Goal: Task Accomplishment & Management: Manage account settings

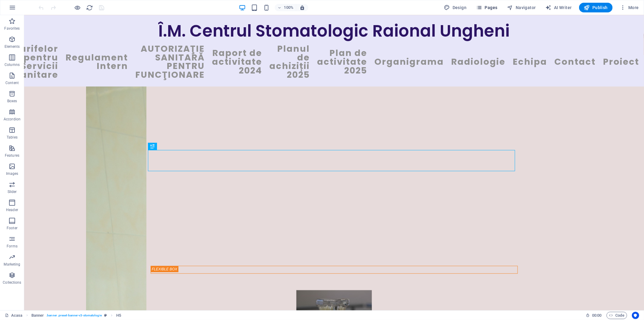
scroll to position [98, 0]
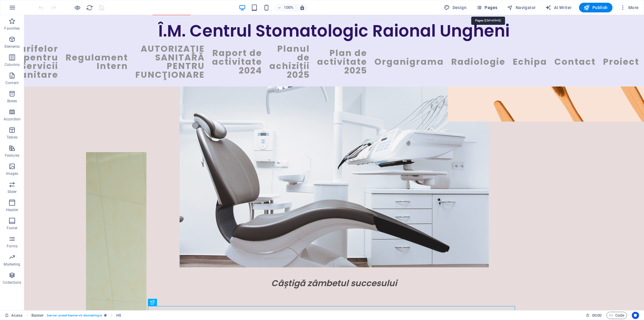
click at [491, 8] on span "Pages" at bounding box center [486, 8] width 21 height 6
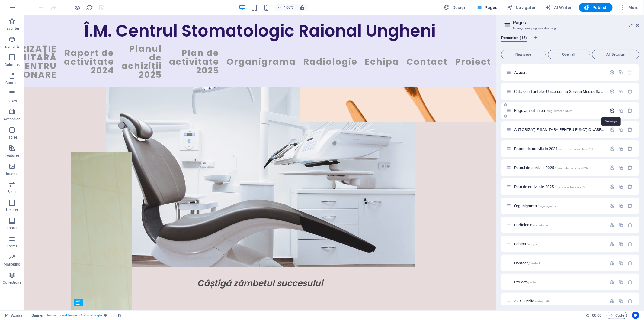
click at [612, 111] on icon "button" at bounding box center [612, 110] width 5 height 5
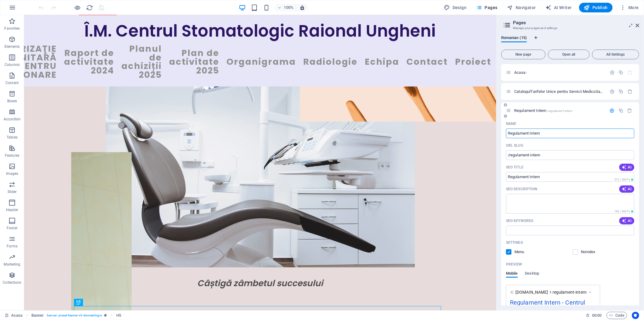
click at [564, 131] on input "Regulament Intern" at bounding box center [570, 133] width 128 height 10
type input "Regulament InternSi"
type input "/regulament-interns"
type input "Regulament InternS"
type input "Regulament InternSi"
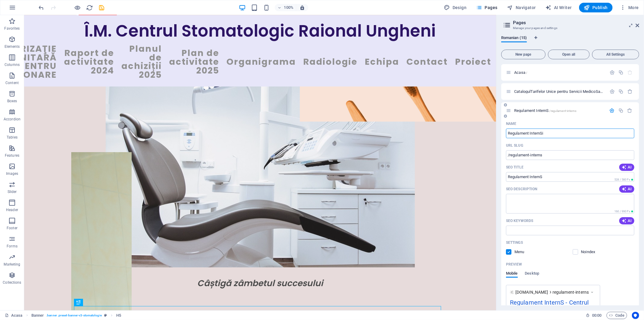
type input "/regulament-internsi"
type input "Regulament InternSi"
type input "Regulament Intern"
type input "/regulament-interns"
type input "Regulament InternS"
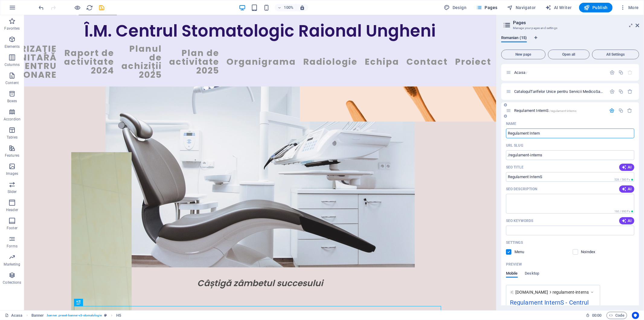
type input "Regulament Intern"
type input "/regulament-intern"
type input "Regulament Intern"
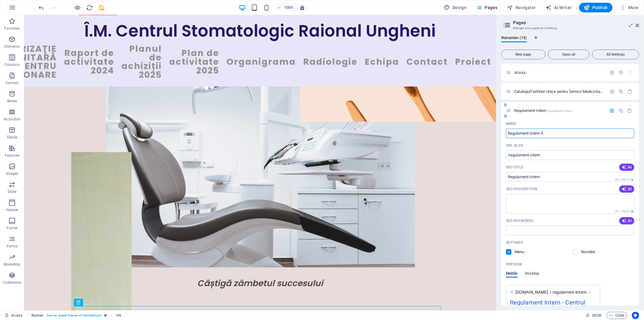
type input "Regulament Intern Ă"
type input "/regulament-intern-a"
type input "Regulament Intern Ă"
type input "Regulament Intern Ăi"
type input "/regulament-intern-ai"
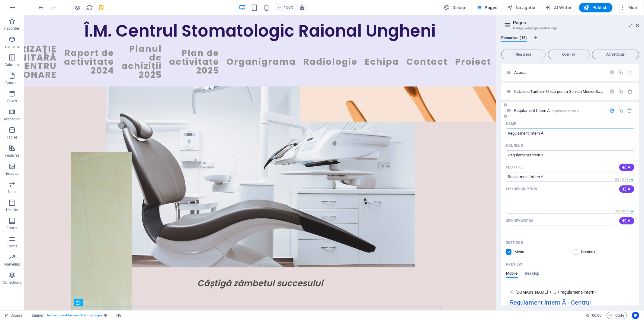
type input "Regulament Intern Ăi"
type input "Regulament Intern"
type input "/regulament-intern"
type input "Regulament Intern"
type input "Regulament Intern Ș"
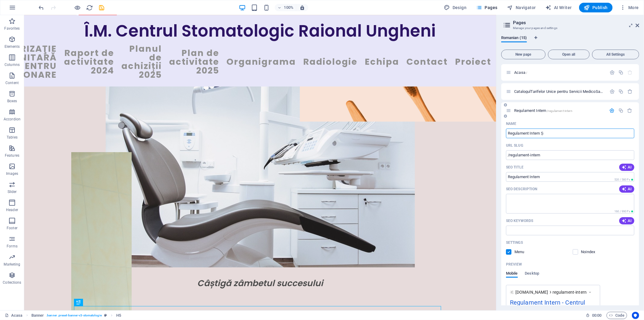
type input "/regulament-intern-s"
type input "Regulament Intern Ș"
type input "Regulament Intern"
type input "/regulament-intern"
type input "Regulament Intern"
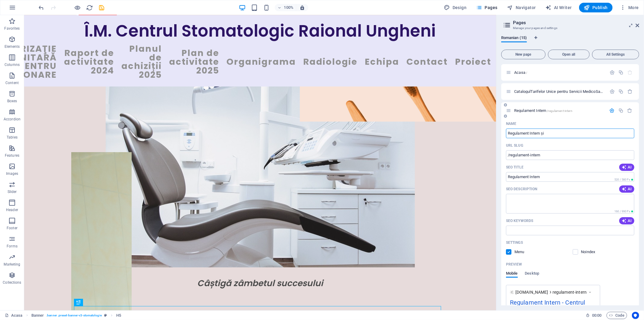
type input "Regulament Intern și"
type input "/regulament-intern-si"
type input "Regulament Intern și"
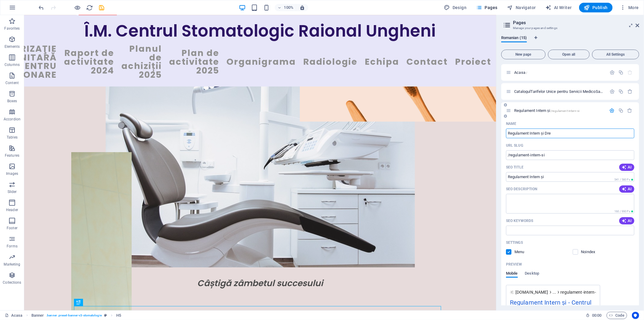
type input "Regulament Intern și Drep"
type input "/regulament-intern-si-dre"
type input "Regulament Intern și Dre"
type input "Regulament Intern și Drepturile"
type input "/regulament-intern-si-drepturile"
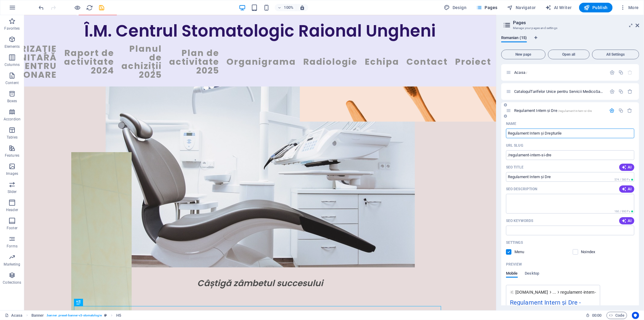
type input "Regulament Intern și Drepturile"
click at [546, 133] on input "Regulament Intern și Drepturile" at bounding box center [570, 133] width 128 height 10
type input "Regulament Intern șDrepturile"
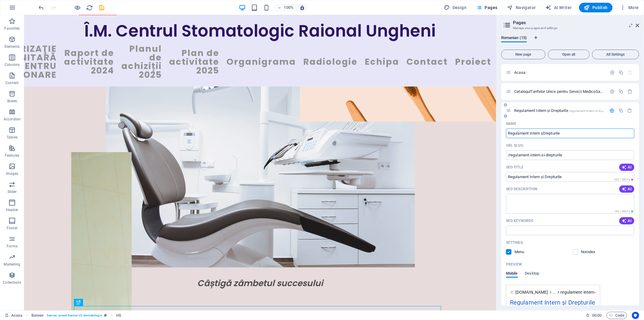
type input "/regulament-intern-sdrepturile"
type input "Regulament Intern șDrepturile"
type input "Regulament Intern Drepturile"
type input "/regulament-intern-drepturile"
type input "Regulament Intern Drepturile"
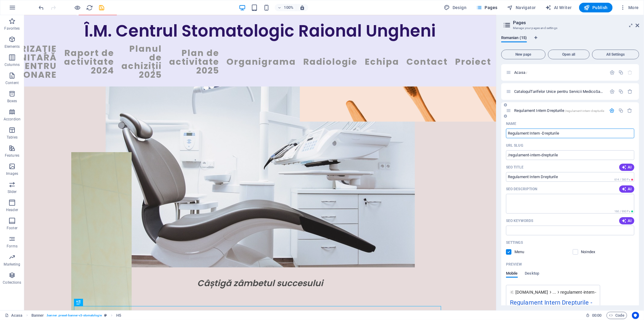
type input "Regulament Intern -Drepturile"
type input "Regulament Intern - Drepturile"
click at [571, 134] on input "Regulament Intern - Drepturile" at bounding box center [570, 133] width 128 height 10
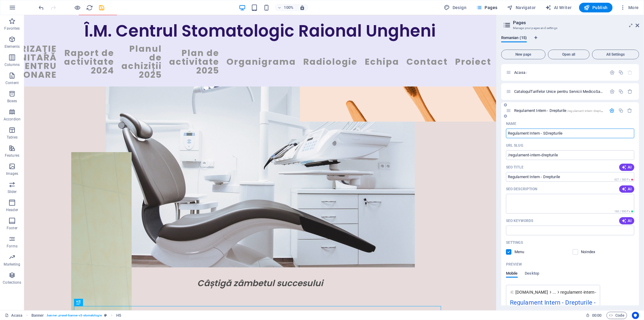
type input "Regulament Intern - SDrepturile"
type input "/regulament-intern-sdrepturile"
type input "Regulament Intern - SDrepturile"
type input "Regulament Intern - Drepturile"
type input "/regulament-intern-drepturile"
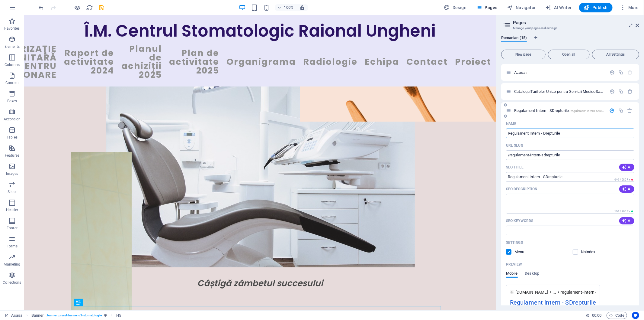
type input "Regulament Intern - Drepturile"
type input "Regulament Intern - Drepturile Ț"
type input "/regulament-intern-drepturile-t"
type input "Regulament Intern - Drepturile Ț"
type input "Regulament Intern - Drepturile"
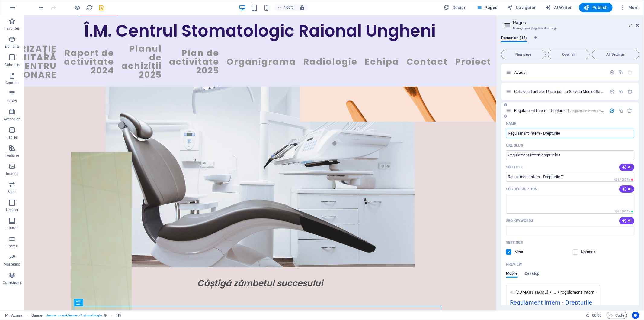
type input "/regulament-intern-drepturile"
type input "Regulament Intern - Drepturile"
type input "Regulament Intern - Drepturile Ș"
type input "/regulament-intern-drepturile-s"
type input "Regulament Intern - Drepturile Ș"
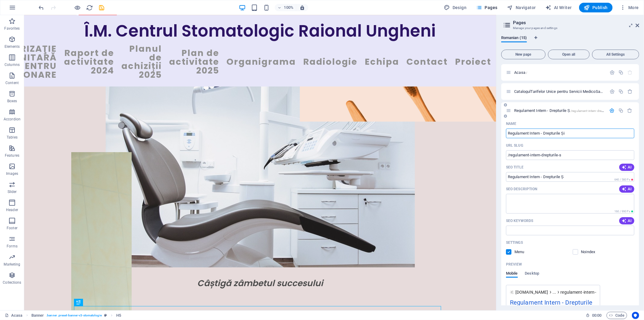
type input "Regulament Intern - Drepturile Și"
type input "/regulament-intern-drepturile-si"
type input "Regulament Intern - Drepturile Și"
type input "Regulament Intern - Drepturile Și Re"
type input "/regulament-intern-drepturile-si-re"
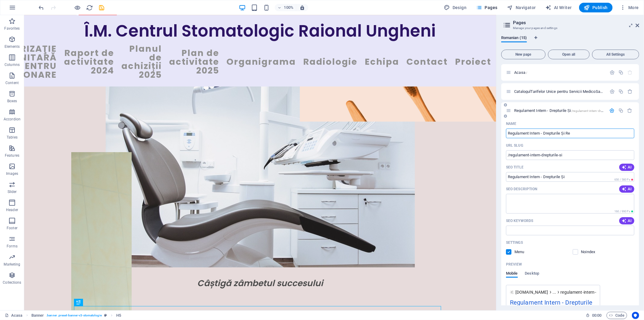
type input "Regulament Intern - Drepturile Și Re"
type input "Regulament Intern - Drepturile Și Respon"
type input "/regulament-intern-drepturile-si-respo"
type input "Regulament Intern - Drepturile Și Respo"
type input "Regulament Intern - Drepturile Și Responsa"
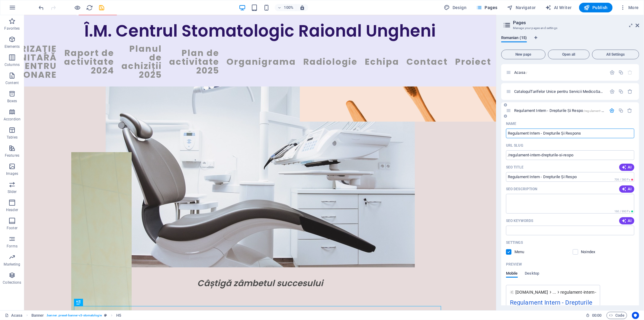
type input "/regulament-intern-drepturile-si-respons"
type input "Regulament Intern - Drepturile Și Respons"
type input "Regulament Intern - Drepturile Și Responsa"
type input "/regulament-intern-drepturile-si-responsa"
type input "Regulament Intern - Drepturile Și Responsa"
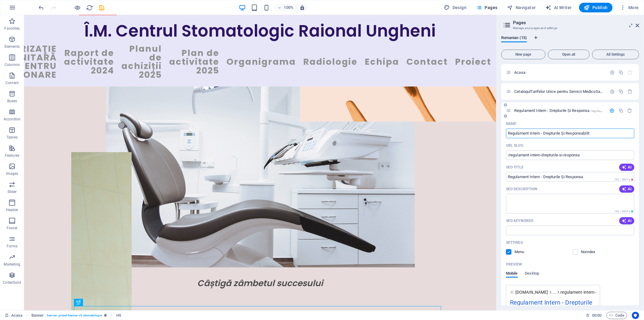
type input "Regulament Intern - Drepturile Și Responsabilit"
type input "/regulament-intern-drepturile-si-responsabilit"
type input "Regulament Intern - Drepturile Și Responsabilit"
type input "Regulament Intern - Drepturile Și Responsabilită"
type input "/regulament-intern-drepturile-si-responsabilita"
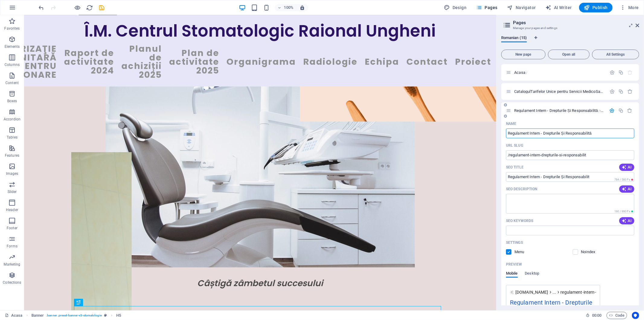
type input "Regulament Intern - Drepturile Și Responsabilită"
type input "Regulament Intern - Drepturile Și Responsabilităt"
type input "/regulament-intern-drepturile-si-responsabilitat"
type input "Regulament Intern - Drepturile Și Responsabilităt"
type input "Regulament Intern - Drepturile Și Responsabilită"
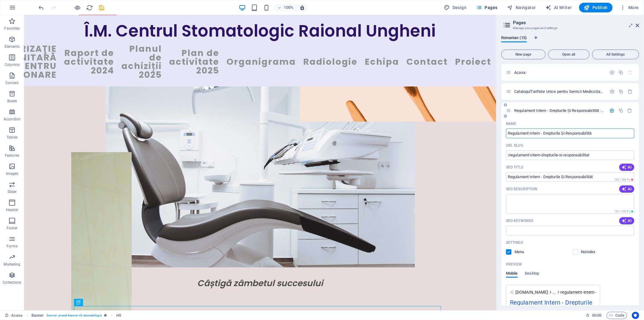
type input "/regulament-intern-drepturile-si-responsabilita"
type input "Regulament Intern - Drepturile Și Responsabilită"
type input "Regulament Intern - Drepturile Și Responsabilitățile"
type input "/regulament-intern-drepturile-si-responsabilitatile"
type input "Regulament Intern - Drepturile Și Responsabilitățile"
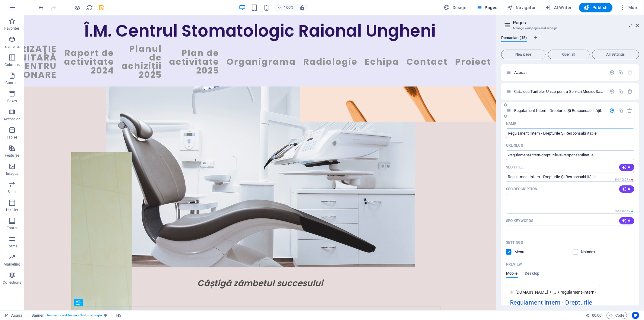
type input "Regulament Intern - Drepturile Și Responsabilitățile"
type input "Regulament Intern - Drepturile Și Responsabilitățile Pacientul"
type input "/regulament-intern-drepturile-si-responsabilitatile-pacientu"
type input "Regulament Intern - Drepturile Și Responsabilitățile Pacientu"
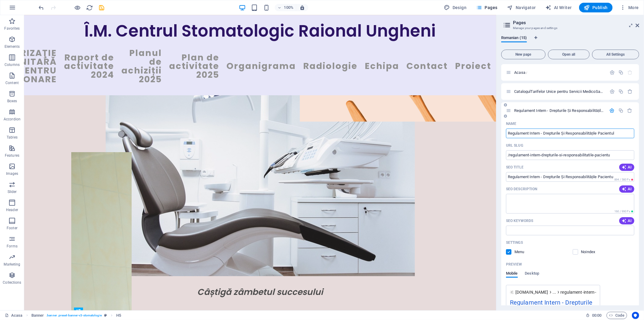
type input "Regulament Intern - Drepturile Și Responsabilitățile Pacientulu"
type input "/regulament-intern-drepturile-si-responsabilitatile-pacientul"
type input "Regulament Intern - Drepturile Și Responsabilitățile Pacientul"
type input "Regulament Intern - Drepturile Și Responsabilitățile Pacientului"
type input "/regulament-intern-drepturile-si-responsabilitatile-pacientului"
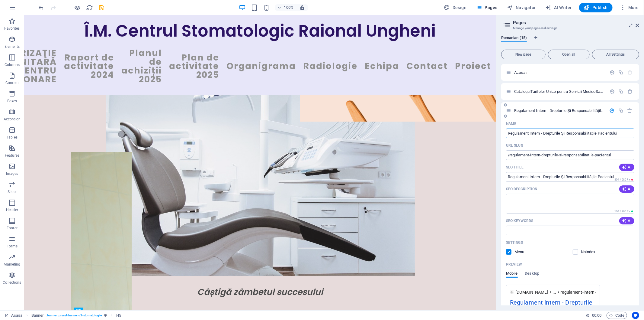
type input "Regulament Intern - Drepturile Și Responsabilitățile Pacientului"
click at [626, 134] on input "Regulament Intern - Drepturile Și Responsabilitățile Pacientului" at bounding box center [570, 133] width 128 height 10
type input "Regulament Intern - Drepturile Și Responsabilitățile Pacientului"
click at [485, 8] on span "Pages" at bounding box center [486, 8] width 21 height 6
click at [516, 8] on span "Navigator" at bounding box center [522, 8] width 29 height 6
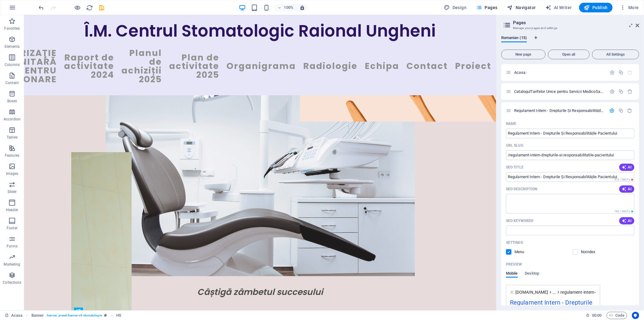
scroll to position [260, 0]
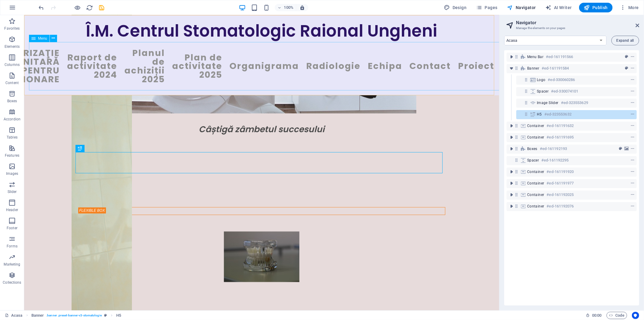
click at [218, 64] on nav "Acasa CatalogulTarifelor Unice pentru Servicii MedicoSanitare Regulament Intern…" at bounding box center [262, 66] width 466 height 48
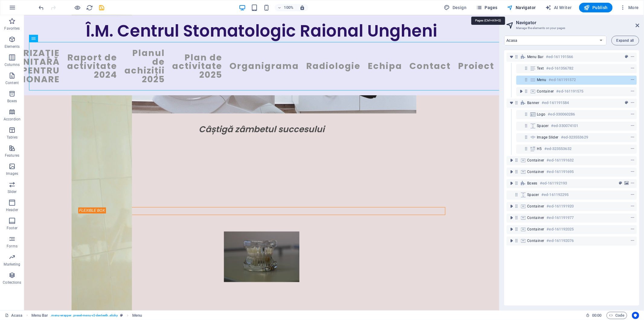
click at [483, 8] on icon "button" at bounding box center [479, 8] width 6 height 6
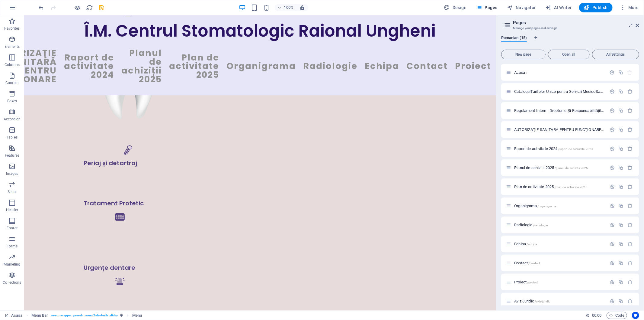
scroll to position [1212, 0]
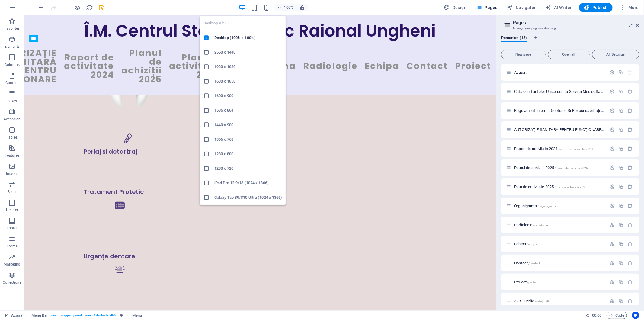
click at [242, 9] on icon "button" at bounding box center [242, 7] width 7 height 7
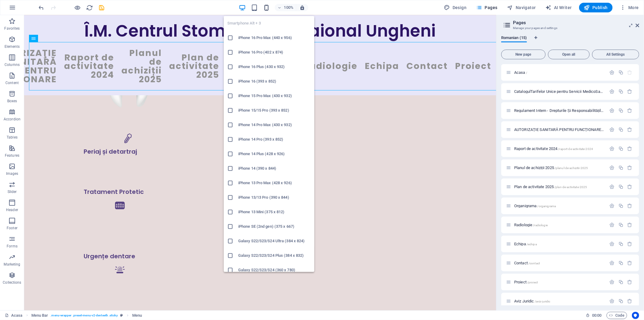
click at [267, 8] on icon "button" at bounding box center [266, 7] width 7 height 7
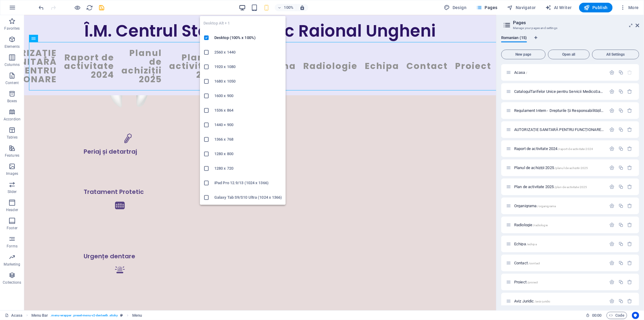
click at [244, 7] on icon "button" at bounding box center [242, 7] width 7 height 7
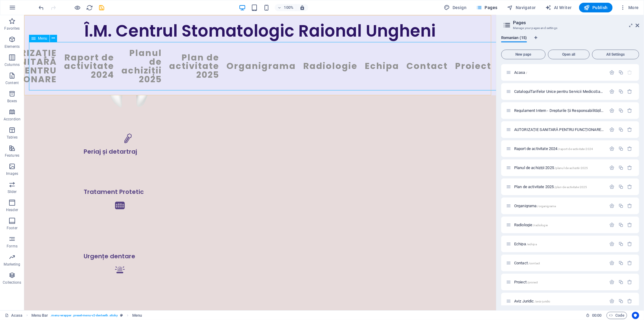
click at [234, 69] on nav "Acasa CatalogulTarifelor Unice pentru Servicii MedicoSanitare Regulament Intern…" at bounding box center [260, 66] width 463 height 48
click at [479, 30] on div "Î.M. Centrul Stomatologic Raional Ungheni" at bounding box center [260, 31] width 463 height 22
drag, startPoint x: 434, startPoint y: 160, endPoint x: 424, endPoint y: 158, distance: 10.5
click at [511, 111] on icon at bounding box center [508, 110] width 5 height 5
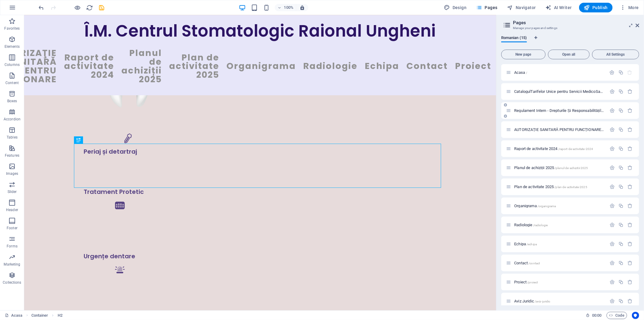
click at [524, 109] on span "Regulament Intern - Drepturile Și Responsabilitățile Pacientului /regulament-in…" at bounding box center [611, 110] width 192 height 5
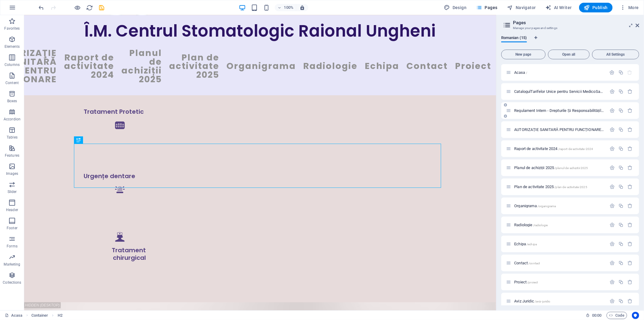
scroll to position [0, 0]
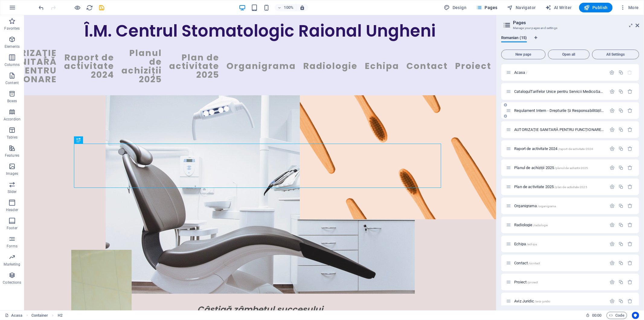
click at [524, 109] on div "Regulament Intern - Drepturile Și Responsabilitățile Pacientului /regulament-in…" at bounding box center [571, 110] width 138 height 17
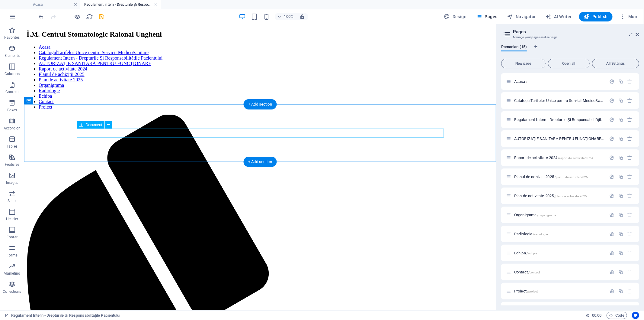
click at [253, 161] on div "+ Add section" at bounding box center [261, 162] width 34 height 10
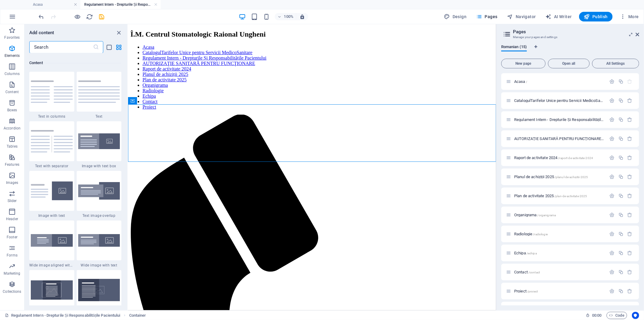
scroll to position [1057, 0]
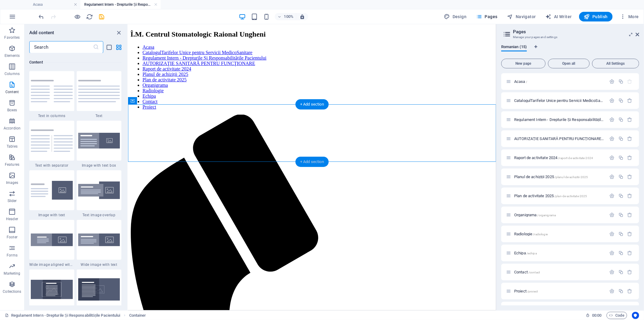
click at [303, 162] on div "+ Add section" at bounding box center [313, 162] width 34 height 10
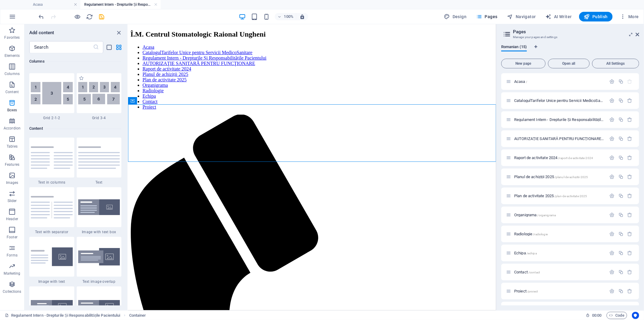
scroll to position [990, 0]
click at [303, 162] on div "+ Add section" at bounding box center [313, 162] width 34 height 10
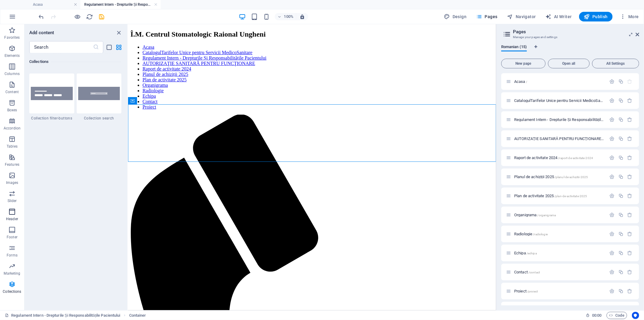
scroll to position [5664, 0]
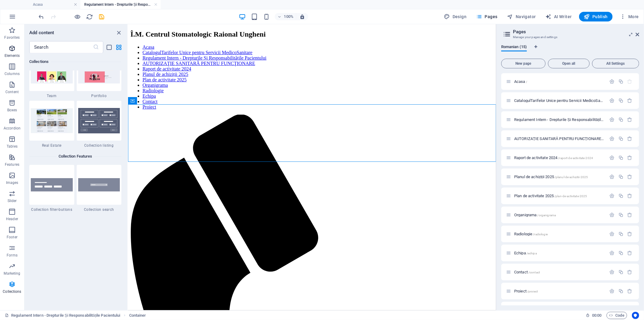
click at [13, 52] on icon "button" at bounding box center [11, 48] width 7 height 7
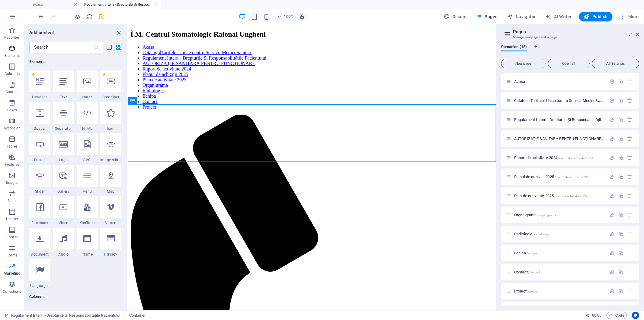
scroll to position [64, 0]
click at [63, 85] on icon at bounding box center [64, 82] width 8 height 8
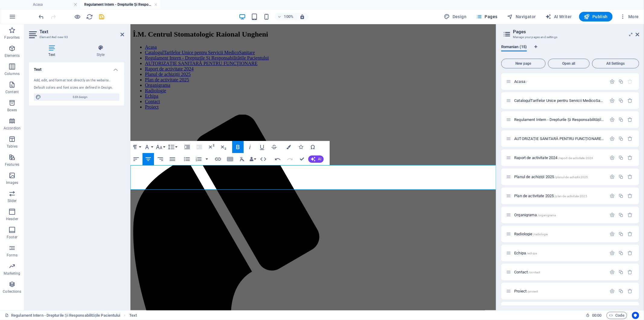
click at [134, 158] on icon "button" at bounding box center [136, 158] width 7 height 7
click at [277, 158] on icon "button" at bounding box center [277, 159] width 5 height 2
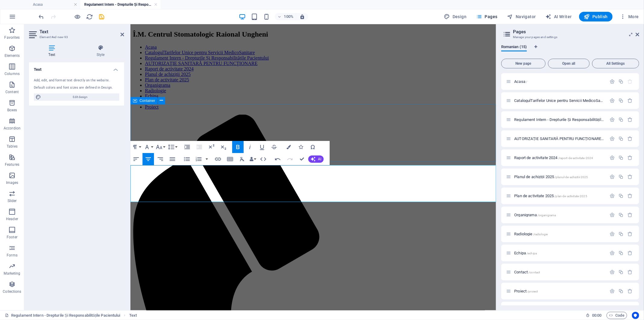
scroll to position [235, 4]
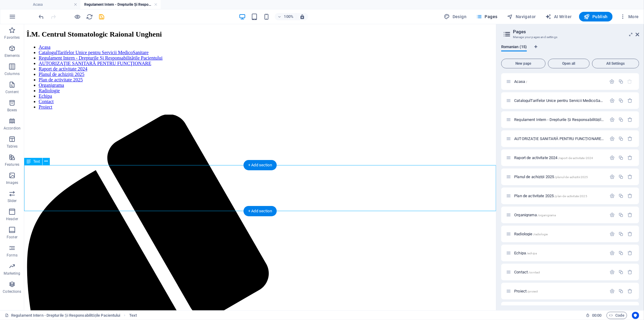
click at [46, 161] on icon at bounding box center [46, 161] width 3 height 6
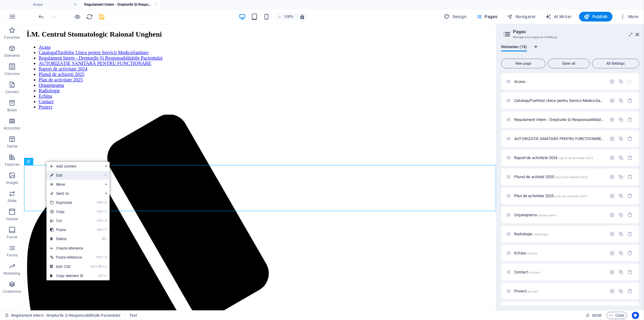
click at [62, 175] on link "⏎ Edit" at bounding box center [67, 175] width 40 height 9
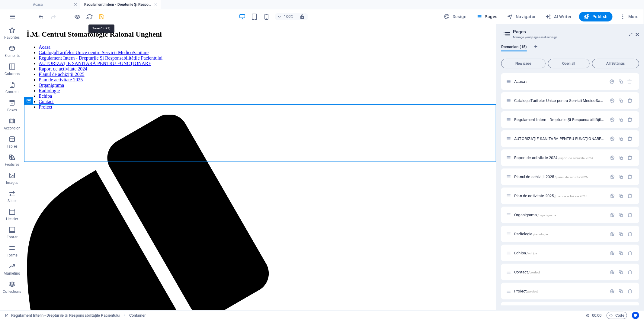
click at [102, 16] on icon "save" at bounding box center [102, 16] width 7 height 7
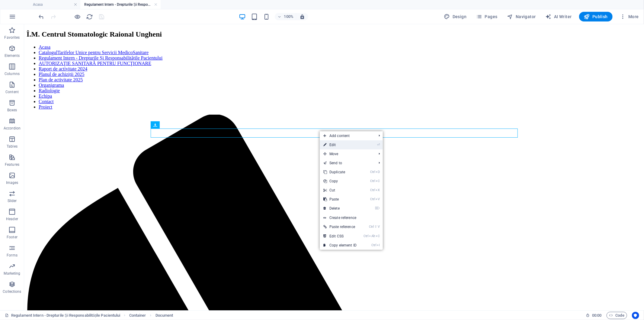
click at [334, 144] on link "⏎ Edit" at bounding box center [340, 144] width 40 height 9
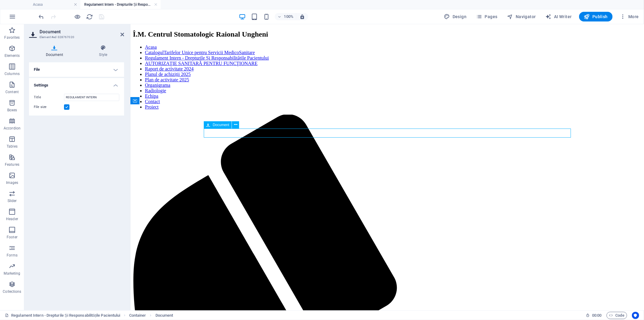
drag, startPoint x: 412, startPoint y: 131, endPoint x: 380, endPoint y: 133, distance: 31.2
click at [237, 124] on icon at bounding box center [235, 124] width 3 height 6
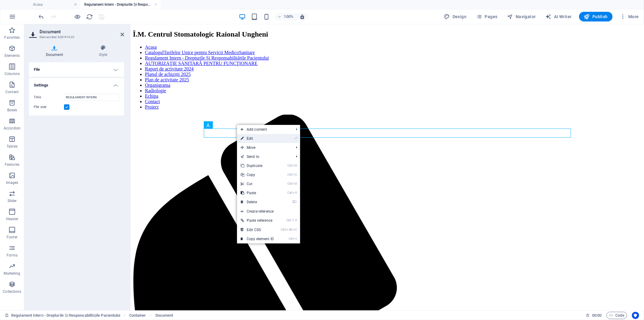
click at [254, 137] on link "⏎ Edit" at bounding box center [257, 138] width 40 height 9
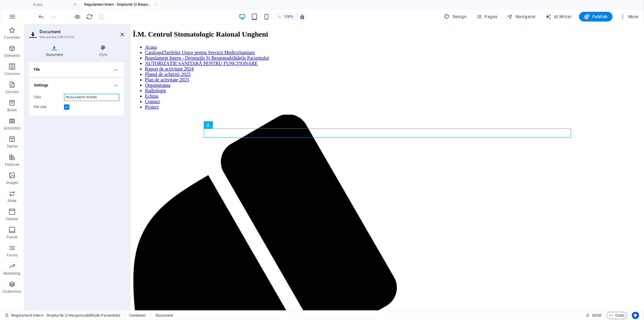
click at [103, 96] on input "REGULAMENT INTERN" at bounding box center [91, 97] width 55 height 7
click at [103, 50] on icon at bounding box center [103, 48] width 42 height 6
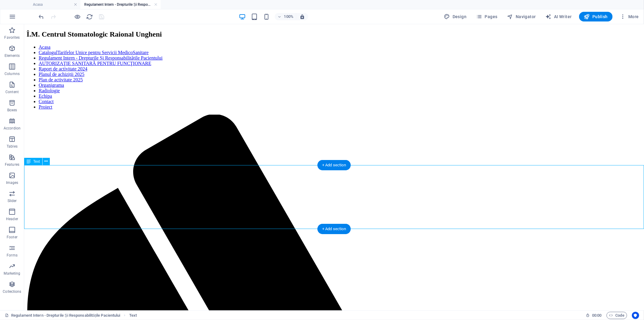
drag, startPoint x: 449, startPoint y: 221, endPoint x: 423, endPoint y: 224, distance: 26.5
click at [605, 17] on span "Publish" at bounding box center [596, 17] width 24 height 6
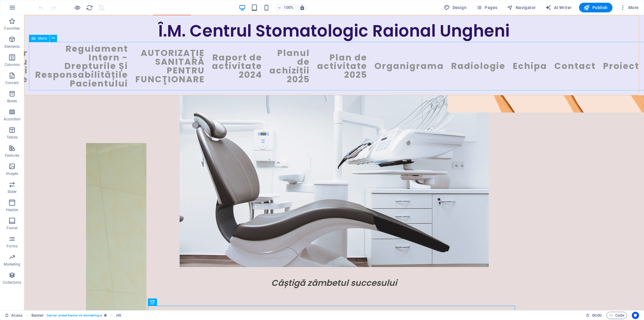
click at [227, 70] on nav "Acasa CatalogulTarifelor Unice pentru Servicii MedicoSanitare Regulament Intern…" at bounding box center [334, 66] width 611 height 48
click at [215, 64] on nav "Acasa CatalogulTarifelor Unice pentru Servicii MedicoSanitare Regulament Intern…" at bounding box center [334, 66] width 611 height 48
click at [216, 64] on nav "Acasa CatalogulTarifelor Unice pentru Servicii MedicoSanitare Regulament Intern…" at bounding box center [334, 66] width 611 height 48
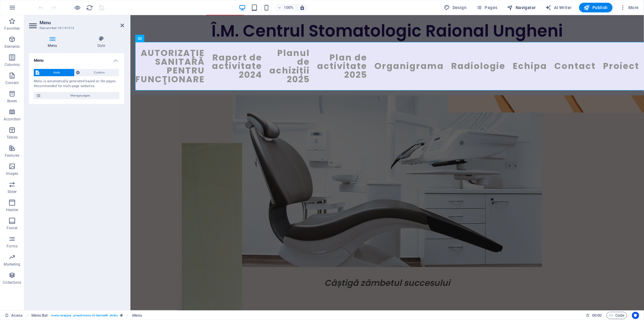
click at [518, 8] on span "Navigator" at bounding box center [522, 8] width 29 height 6
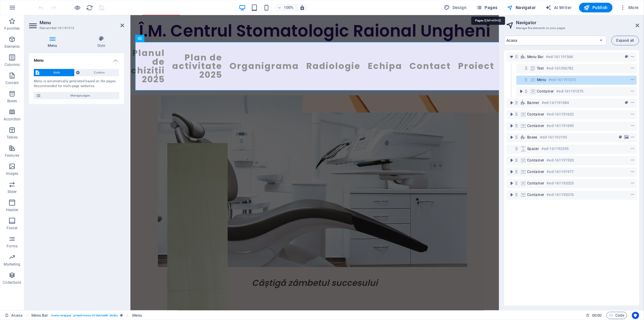
click at [487, 7] on span "Pages" at bounding box center [486, 8] width 21 height 6
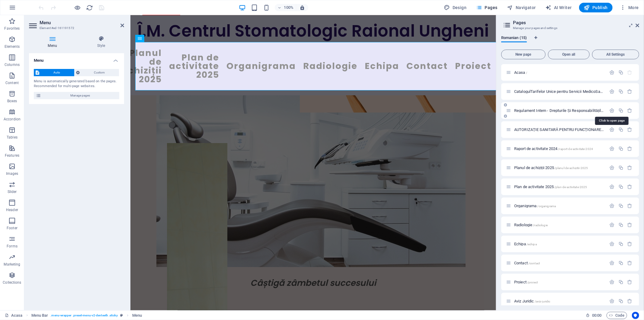
click at [530, 110] on span "Regulament Intern - Drepturile Și Responsabilitățile Pacientului /regulament-in…" at bounding box center [611, 110] width 192 height 5
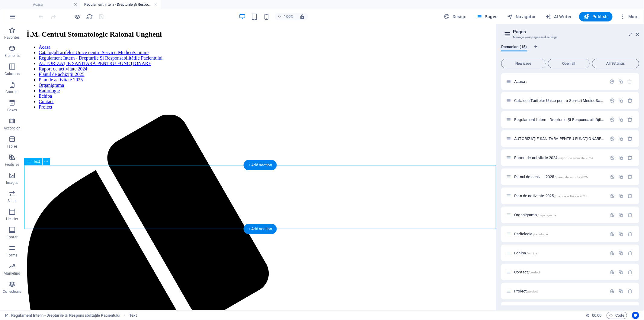
drag, startPoint x: 367, startPoint y: 222, endPoint x: 332, endPoint y: 222, distance: 35.1
drag, startPoint x: 108, startPoint y: 221, endPoint x: 199, endPoint y: 223, distance: 90.1
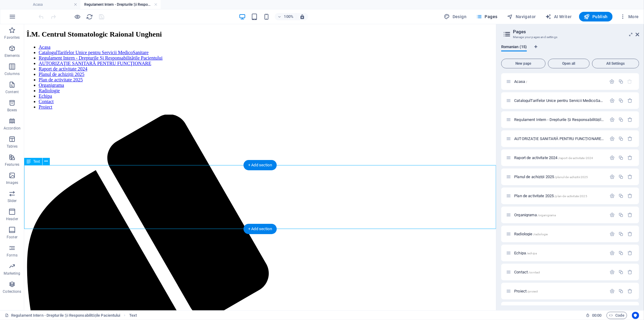
click at [46, 161] on icon at bounding box center [46, 161] width 3 height 6
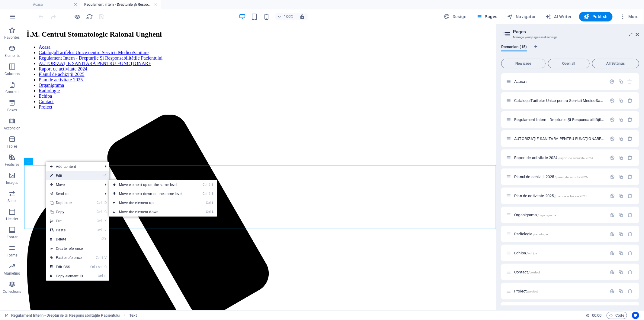
click at [69, 176] on link "⏎ Edit" at bounding box center [66, 175] width 40 height 9
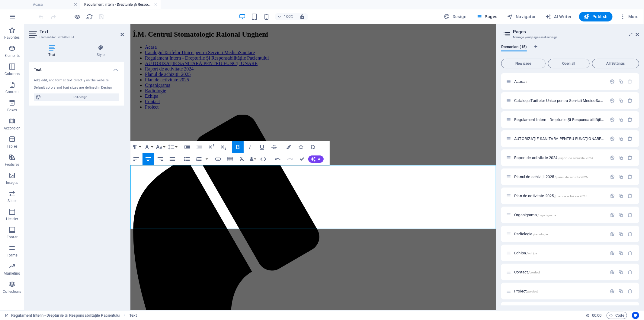
click at [601, 17] on span "Publish" at bounding box center [596, 17] width 24 height 6
